Goal: Transaction & Acquisition: Purchase product/service

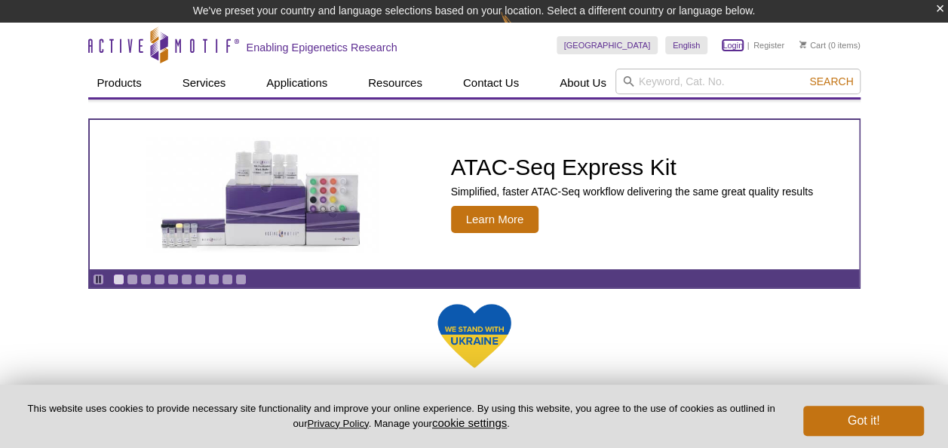
click at [735, 48] on link "Login" at bounding box center [733, 45] width 20 height 11
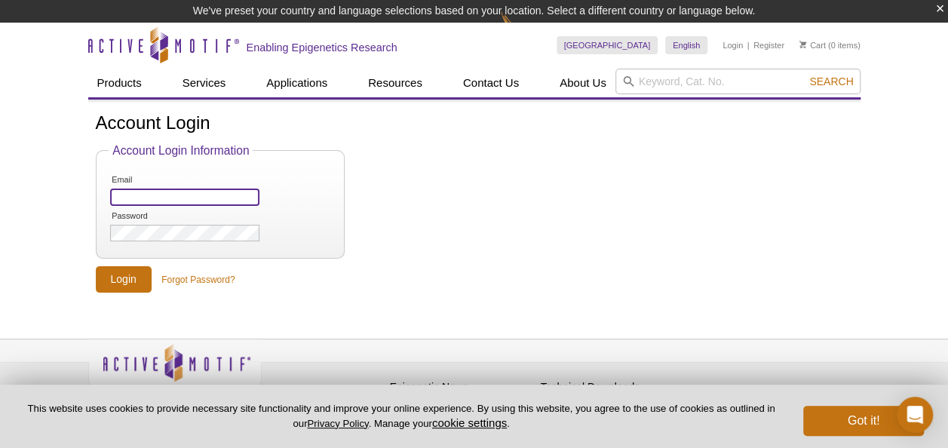
click at [173, 190] on input "Email" at bounding box center [184, 197] width 149 height 17
type input "[EMAIL_ADDRESS][PERSON_NAME][DOMAIN_NAME]"
click at [168, 241] on li "Password" at bounding box center [220, 226] width 222 height 33
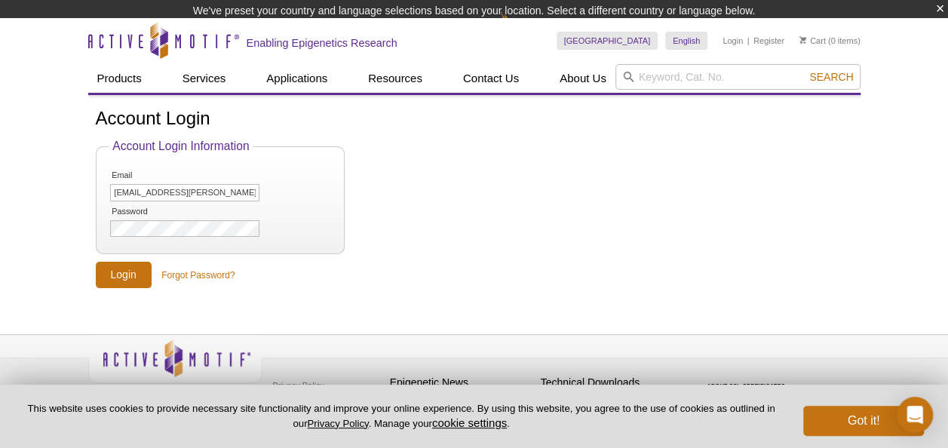
click at [155, 228] on fieldset "Account Login Information Email lacey.luense@ag.tamu.edu Password" at bounding box center [220, 197] width 249 height 115
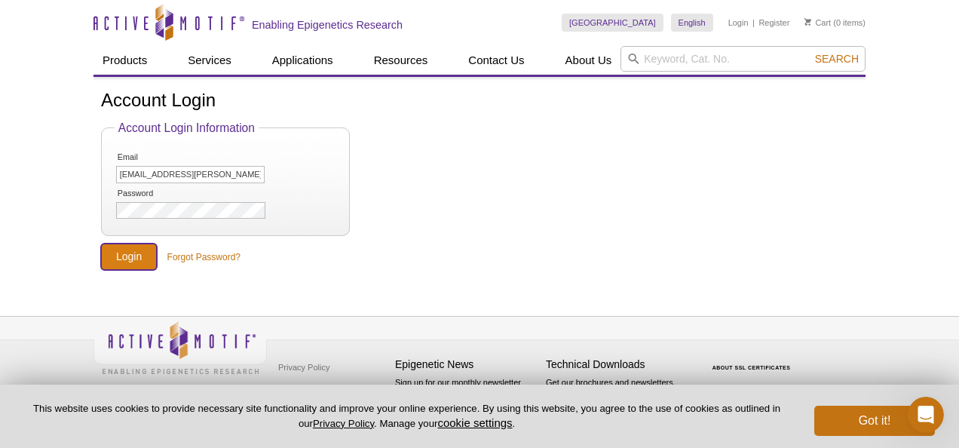
click at [118, 249] on input "Login" at bounding box center [129, 257] width 56 height 26
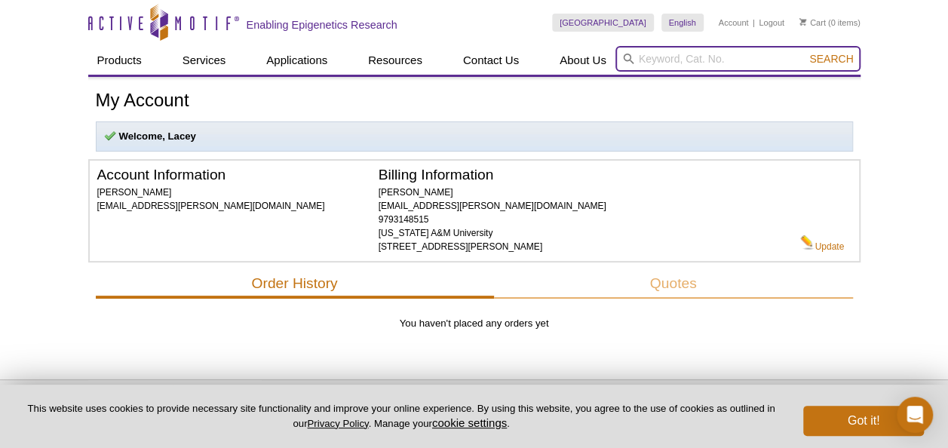
click at [660, 59] on input "search" at bounding box center [737, 59] width 245 height 26
paste input "91191"
type input "91191"
click at [805, 52] on button "Search" at bounding box center [831, 59] width 53 height 14
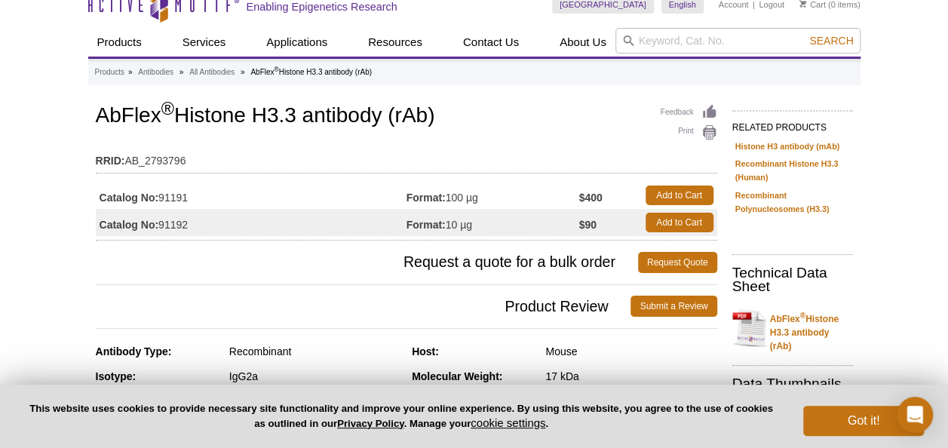
scroll to position [20, 0]
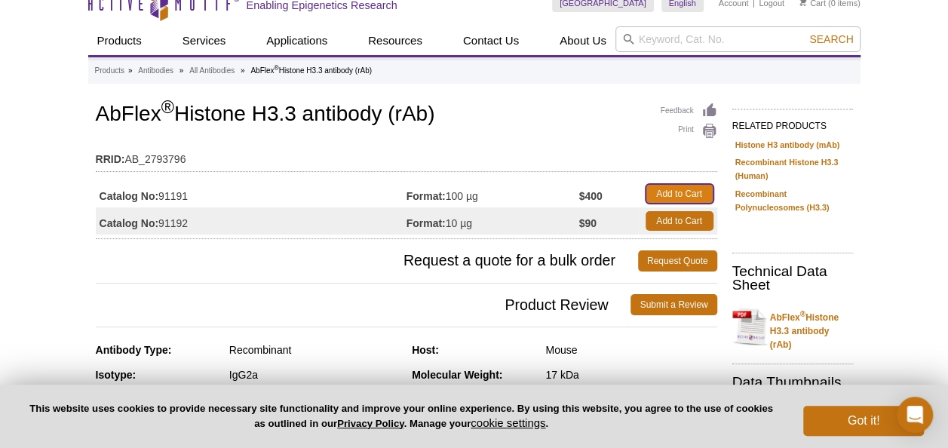
click at [685, 192] on link "Add to Cart" at bounding box center [680, 194] width 68 height 20
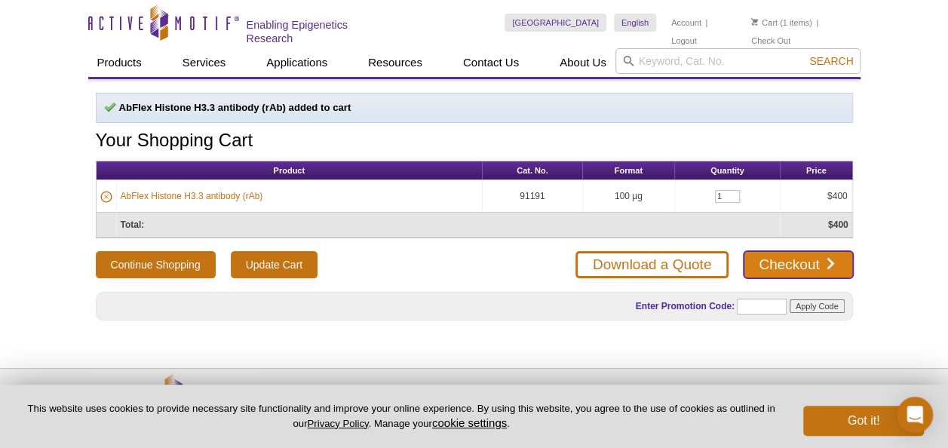
click at [763, 262] on link "Checkout" at bounding box center [798, 264] width 109 height 27
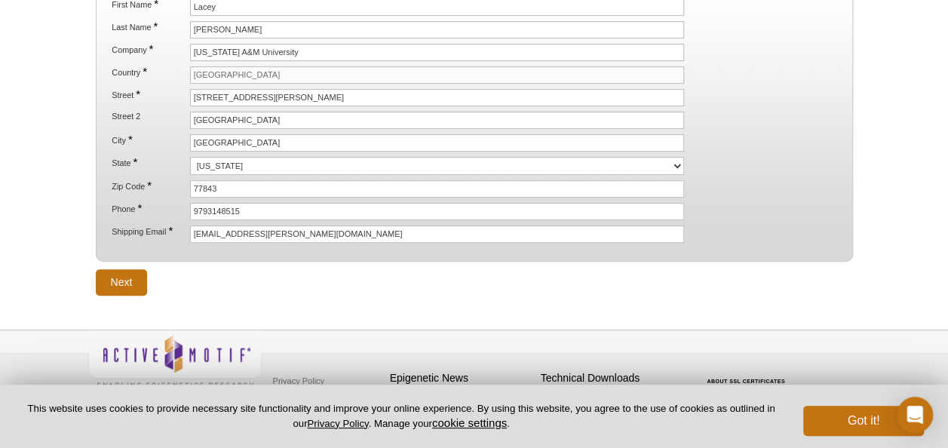
scroll to position [262, 0]
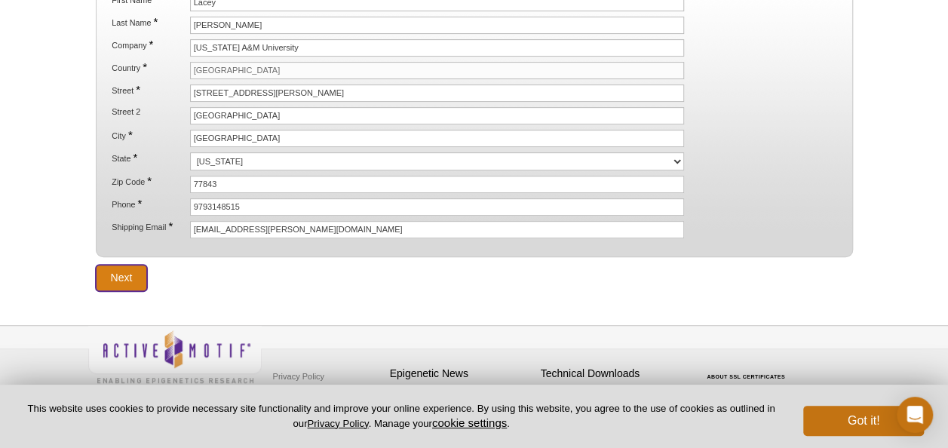
click at [106, 268] on input "Next" at bounding box center [122, 278] width 52 height 26
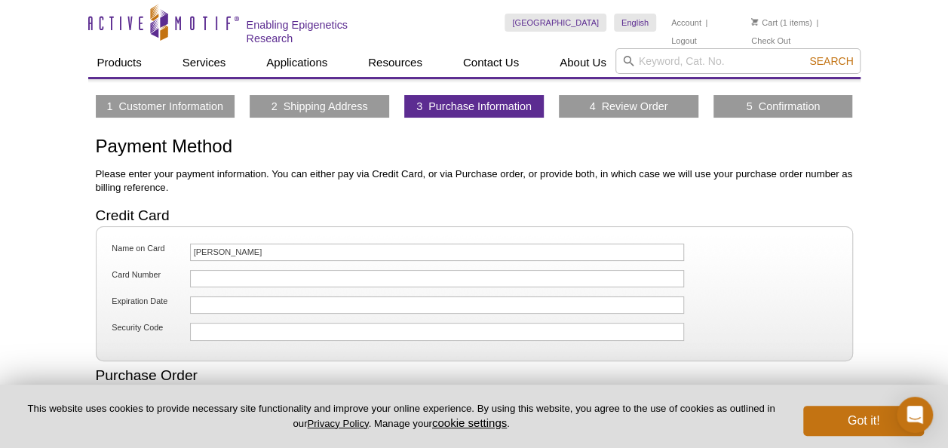
scroll to position [72, 0]
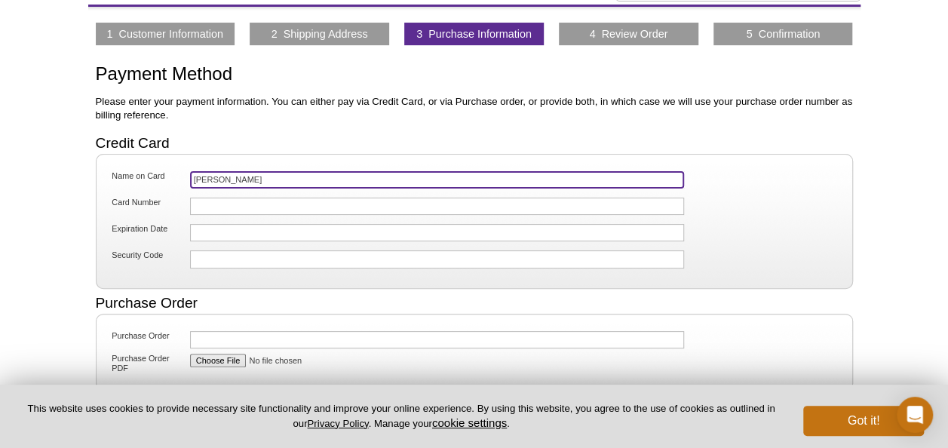
drag, startPoint x: 253, startPoint y: 175, endPoint x: 154, endPoint y: 173, distance: 99.6
click at [154, 173] on li "Name on Card Lacey Luense" at bounding box center [474, 182] width 730 height 24
type input "l"
type input "[PERSON_NAME] [PERSON_NAME]"
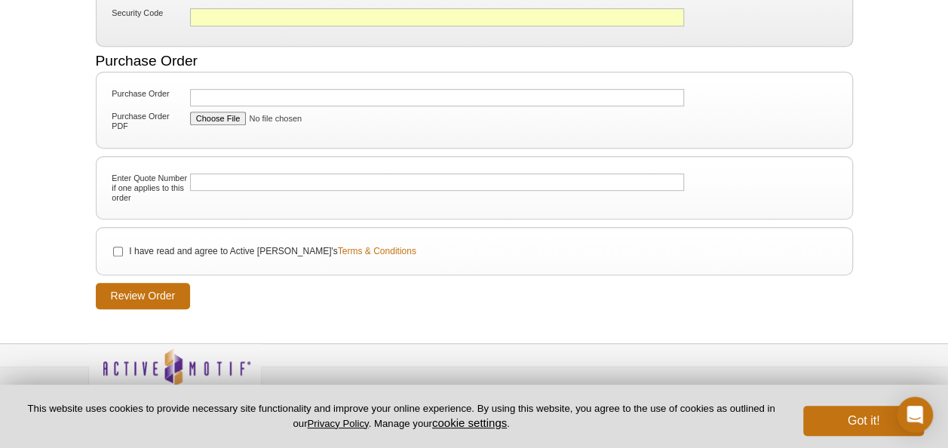
scroll to position [316, 0]
click at [176, 243] on label "I have read and agree to Active Motif's Terms & Conditions" at bounding box center [271, 250] width 288 height 14
click at [123, 245] on input "I have read and agree to Active Motif's Terms & Conditions" at bounding box center [118, 250] width 10 height 10
checkbox input "true"
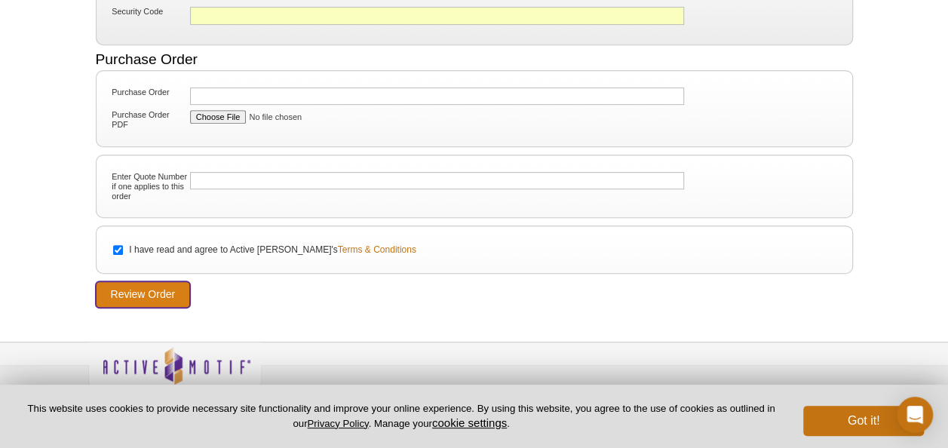
click at [125, 283] on input "Review Order" at bounding box center [143, 294] width 95 height 26
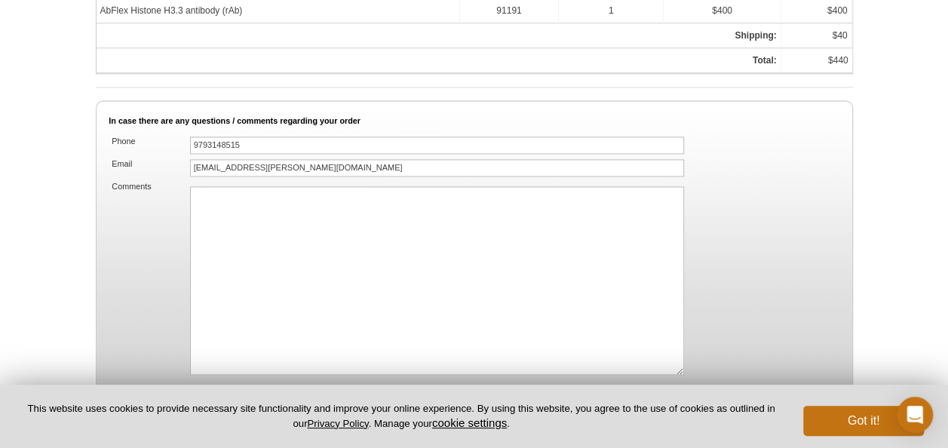
scroll to position [1165, 0]
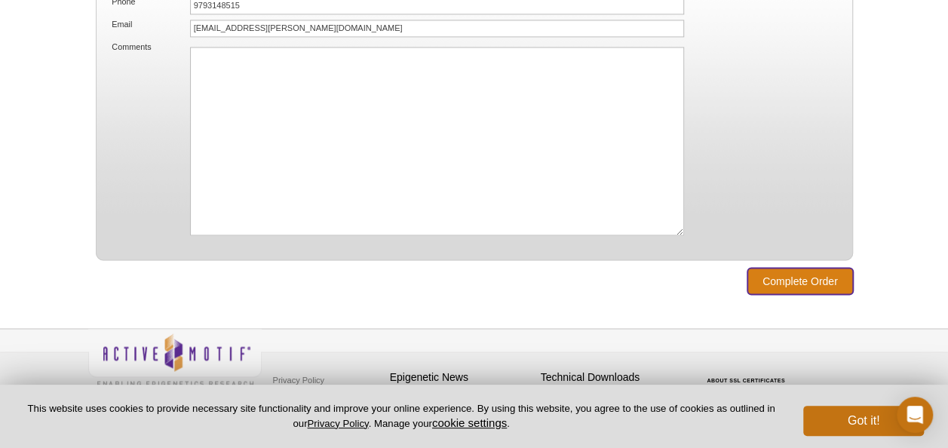
click at [769, 276] on input "Complete Order" at bounding box center [800, 281] width 106 height 26
